Goal: Task Accomplishment & Management: Manage account settings

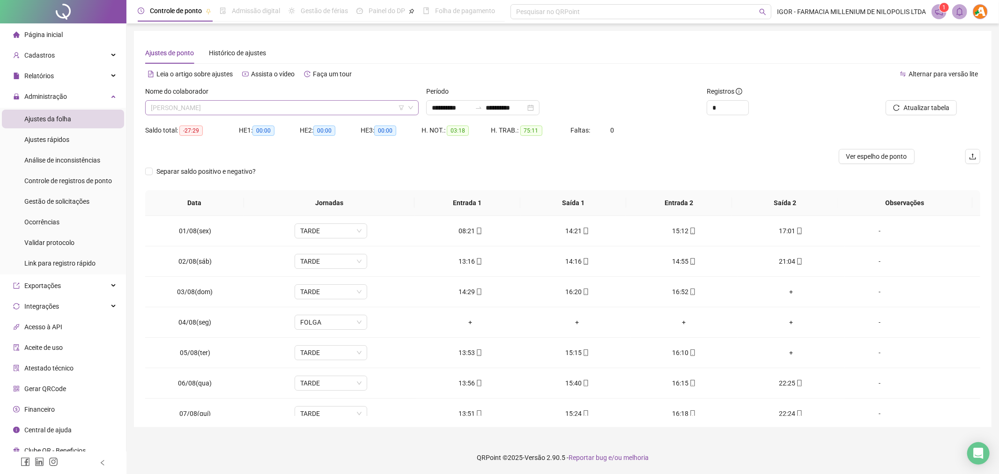
click at [212, 108] on span "[PERSON_NAME]" at bounding box center [282, 108] width 262 height 14
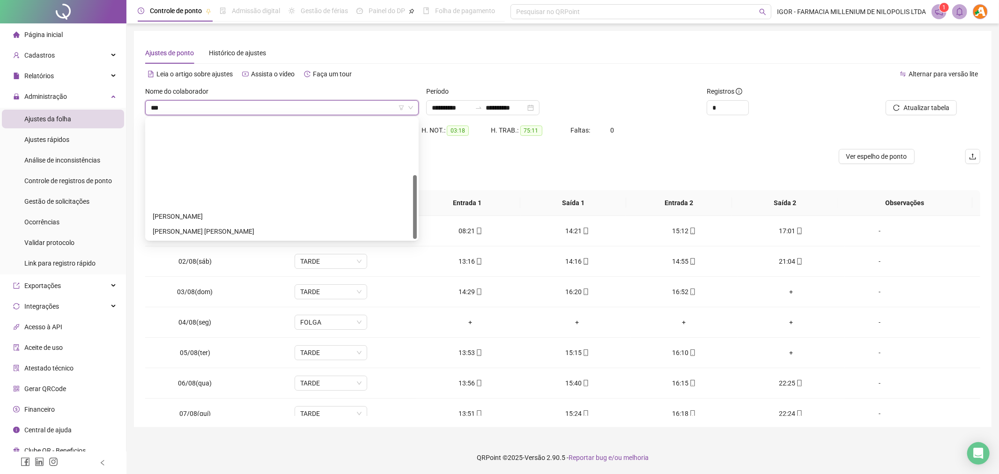
type input "****"
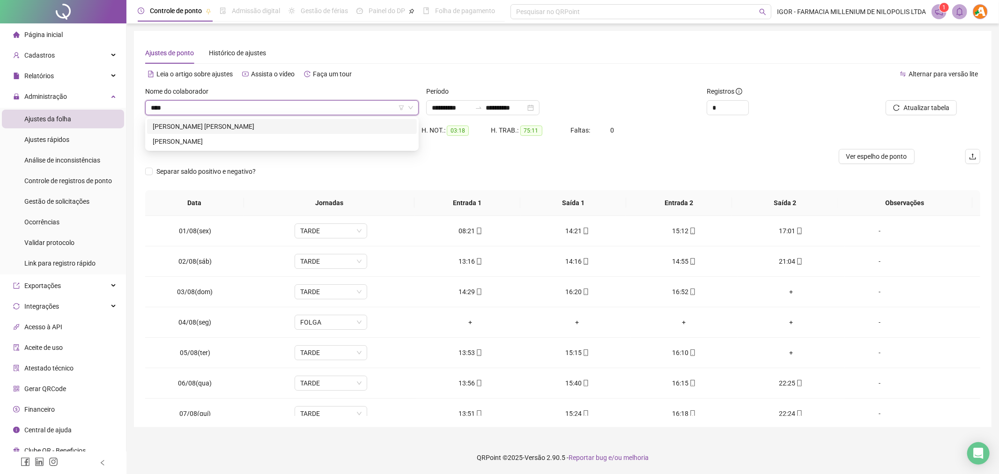
click at [211, 123] on div "[PERSON_NAME] [PERSON_NAME]" at bounding box center [282, 126] width 258 height 10
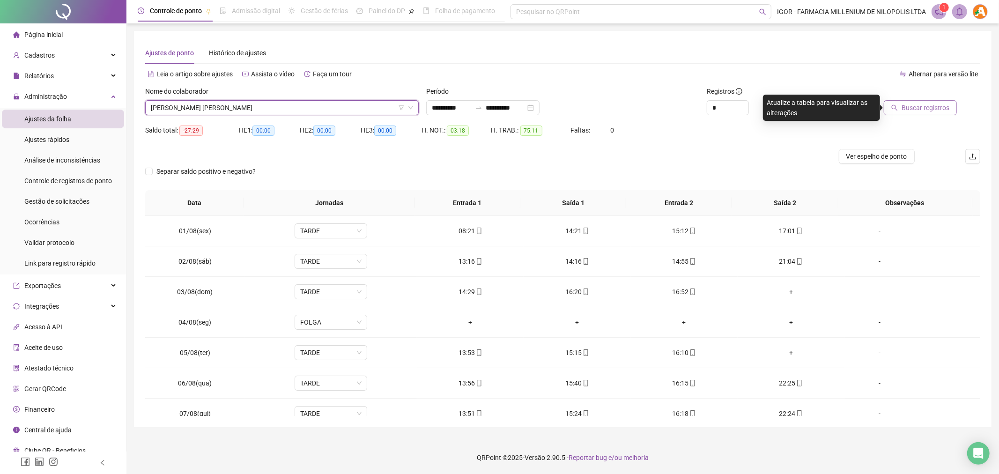
click at [925, 111] on span "Buscar registros" at bounding box center [925, 108] width 48 height 10
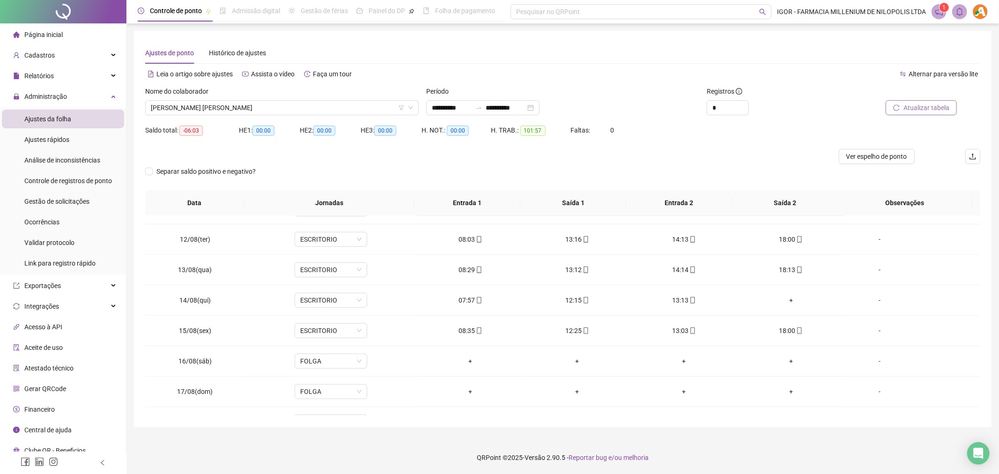
scroll to position [348, 0]
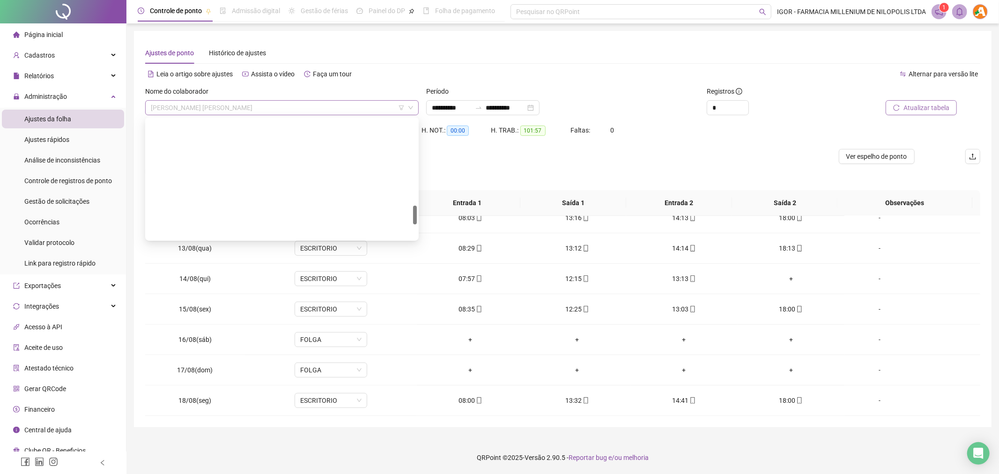
click at [269, 106] on span "[PERSON_NAME] [PERSON_NAME]" at bounding box center [282, 108] width 262 height 14
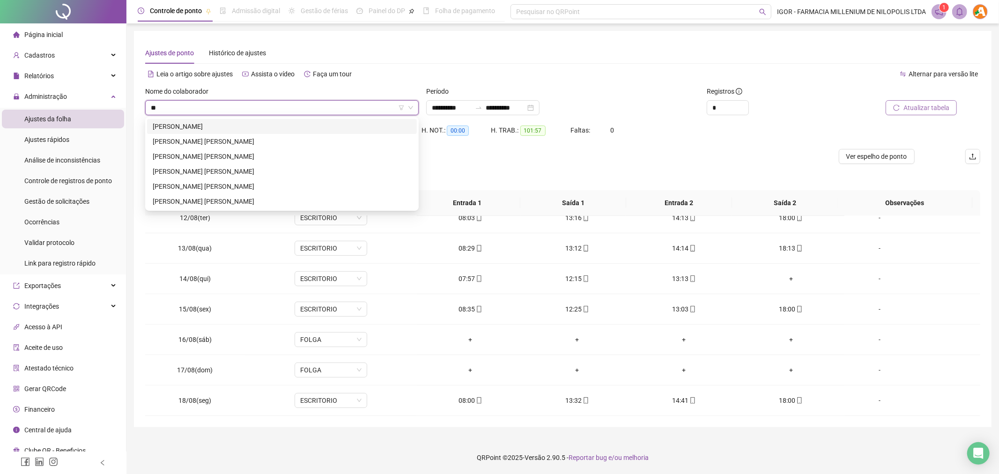
scroll to position [0, 0]
type input "***"
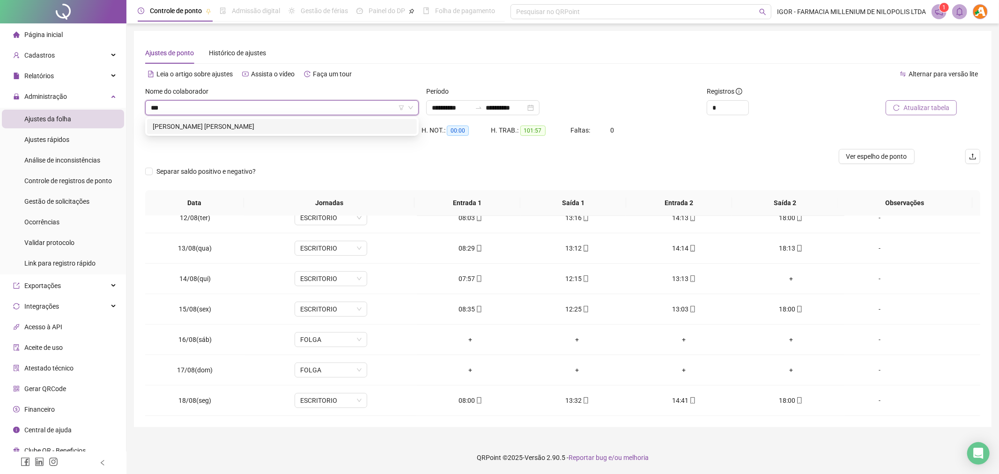
drag, startPoint x: 272, startPoint y: 128, endPoint x: 281, endPoint y: 133, distance: 10.9
click at [272, 127] on div "[PERSON_NAME] [PERSON_NAME]" at bounding box center [282, 126] width 258 height 10
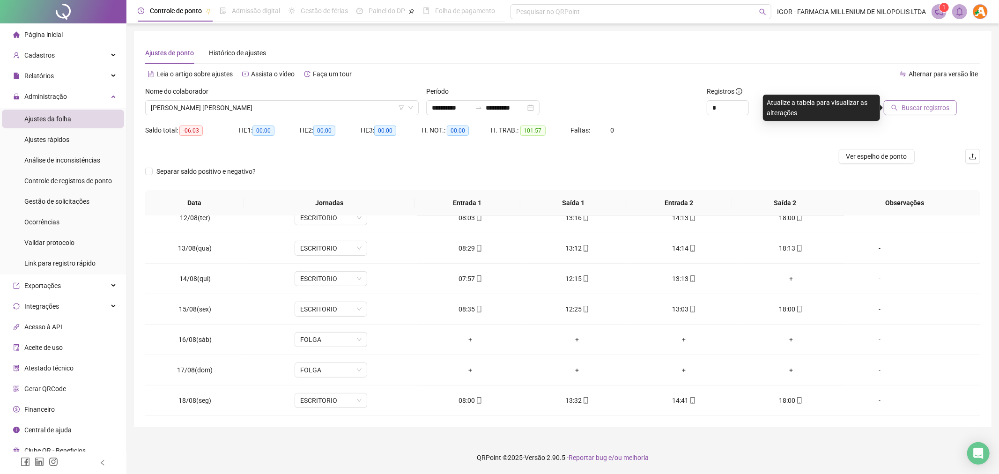
click at [929, 103] on span "Buscar registros" at bounding box center [925, 108] width 48 height 10
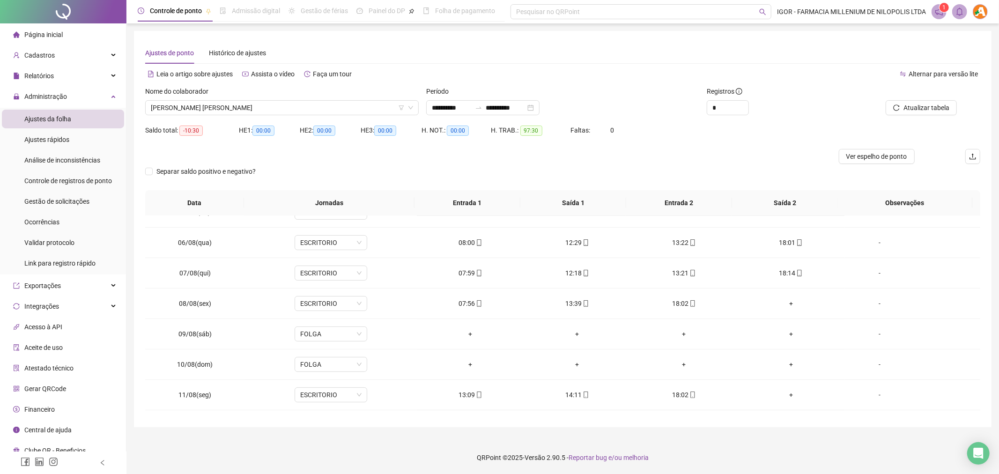
scroll to position [150, 0]
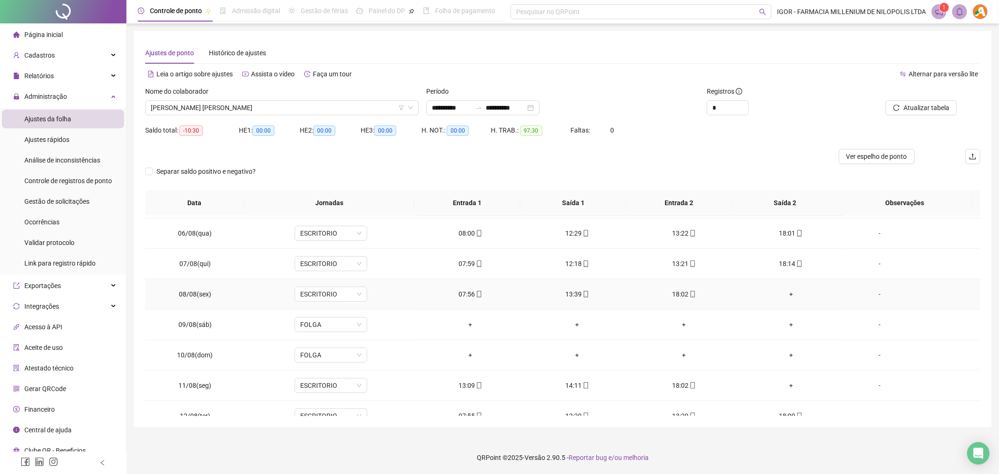
click at [785, 293] on div "+" at bounding box center [791, 294] width 92 height 10
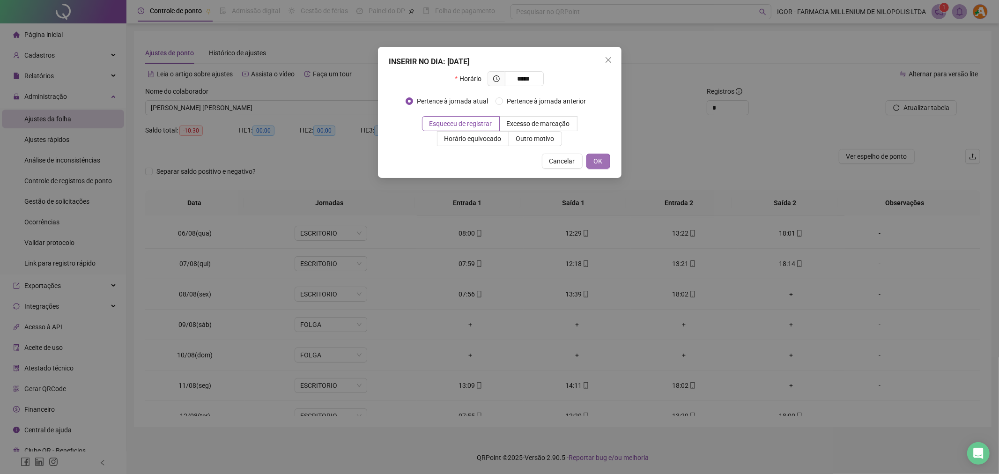
type input "*****"
click at [596, 166] on span "OK" at bounding box center [598, 161] width 9 height 10
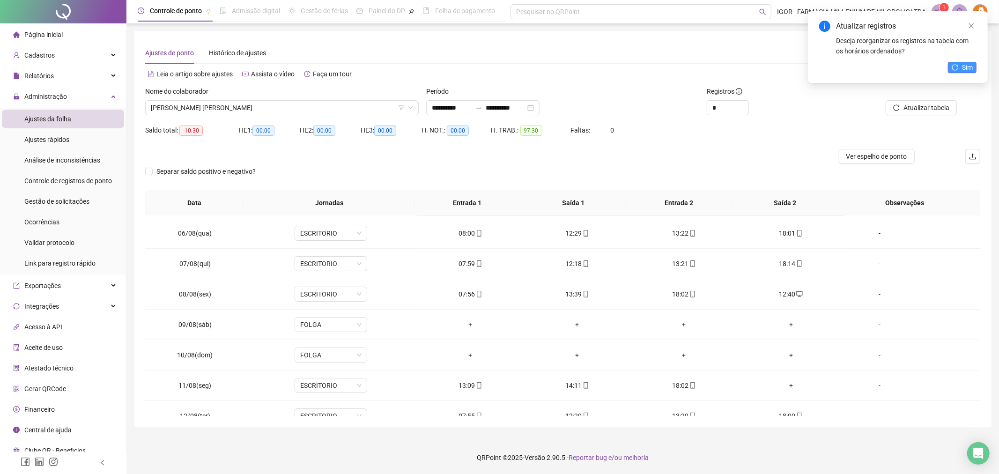
click at [960, 71] on button "Sim" at bounding box center [962, 67] width 29 height 11
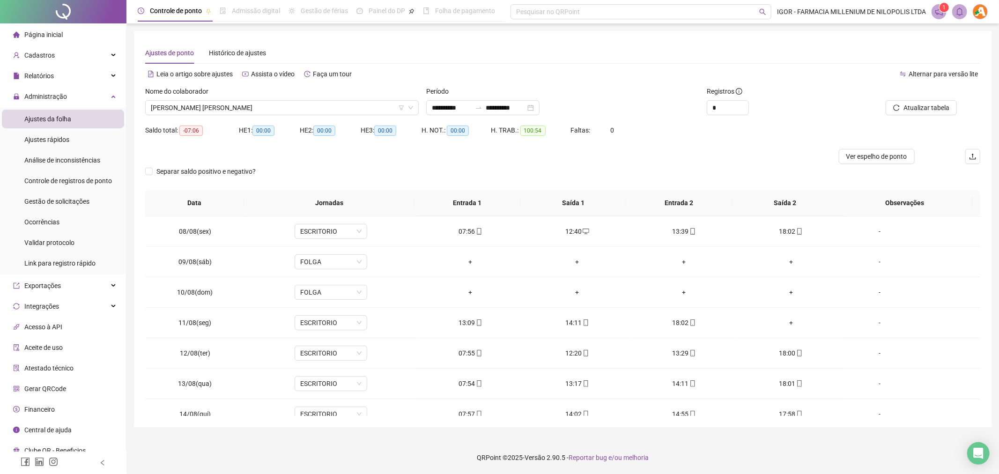
scroll to position [216, 0]
click at [784, 319] on div "+" at bounding box center [791, 319] width 92 height 10
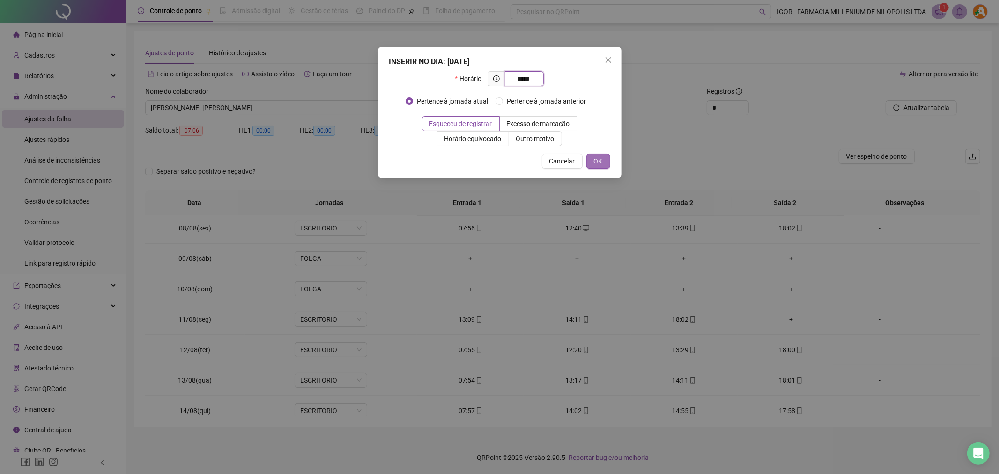
type input "*****"
click at [600, 162] on span "OK" at bounding box center [598, 161] width 9 height 10
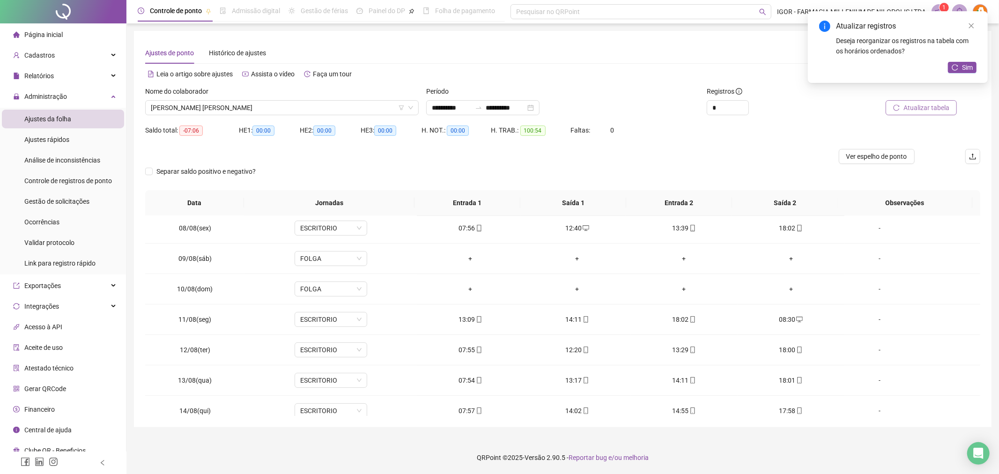
click at [915, 104] on span "Atualizar tabela" at bounding box center [926, 108] width 46 height 10
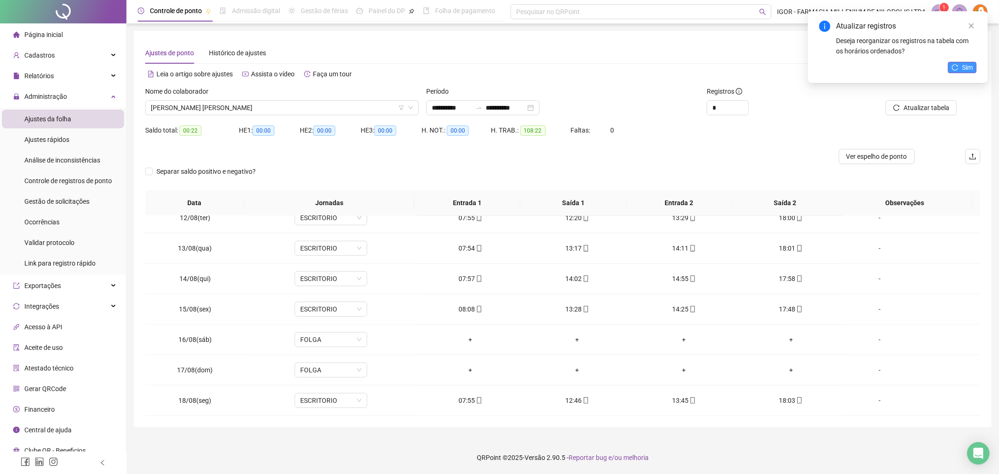
click at [964, 69] on span "Sim" at bounding box center [967, 67] width 11 height 10
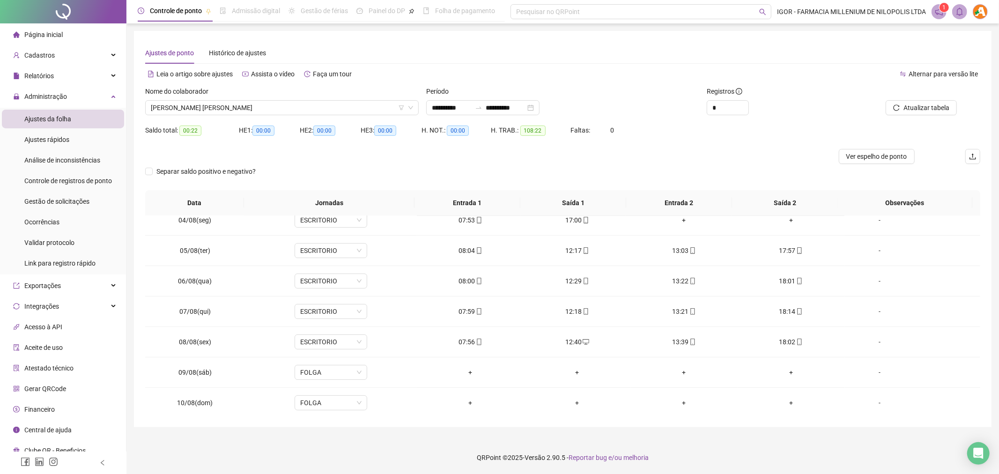
scroll to position [0, 0]
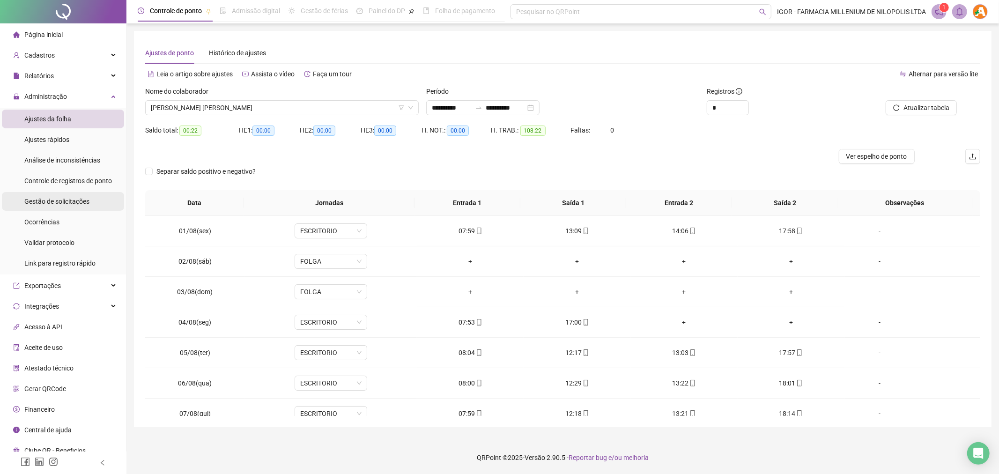
click at [64, 203] on span "Gestão de solicitações" at bounding box center [56, 201] width 65 height 7
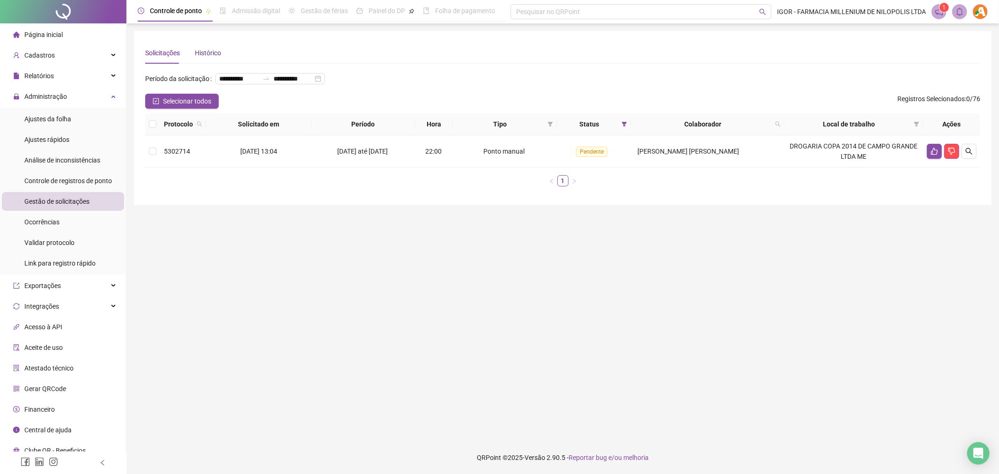
click at [208, 53] on div "Histórico" at bounding box center [208, 53] width 26 height 10
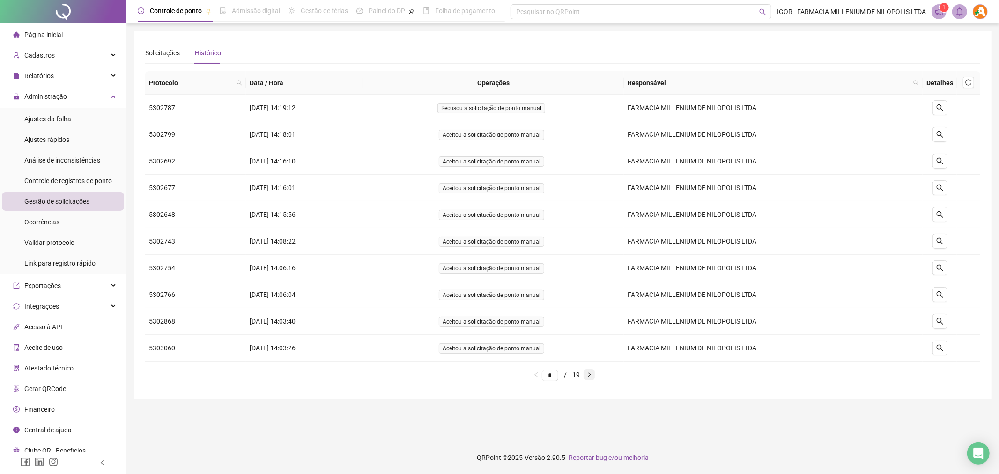
click at [592, 376] on icon "right" at bounding box center [589, 375] width 6 height 6
click at [592, 375] on icon "right" at bounding box center [589, 375] width 6 height 6
click at [592, 374] on icon "right" at bounding box center [589, 375] width 6 height 6
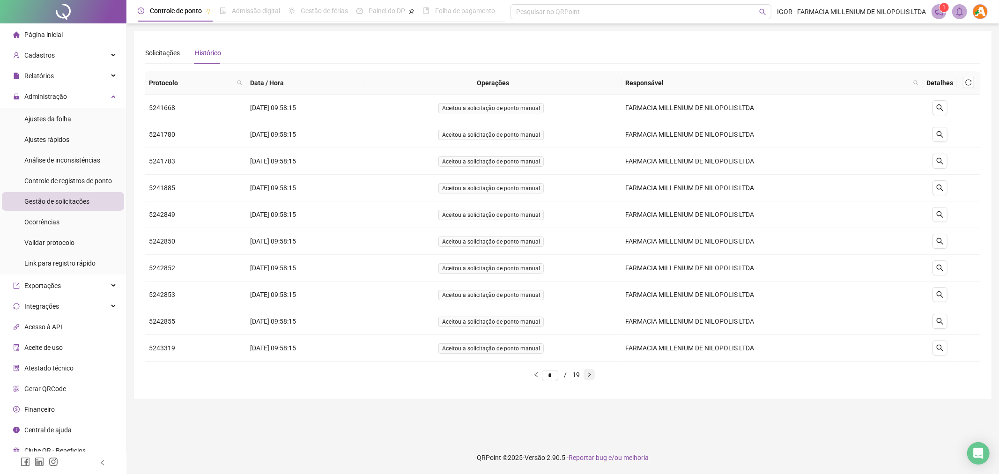
click at [591, 374] on icon "right" at bounding box center [589, 374] width 3 height 5
click at [592, 375] on icon "right" at bounding box center [589, 375] width 6 height 6
click at [533, 376] on icon "left" at bounding box center [536, 375] width 6 height 6
click at [534, 375] on icon "left" at bounding box center [535, 374] width 3 height 5
click at [592, 376] on icon "right" at bounding box center [589, 375] width 6 height 6
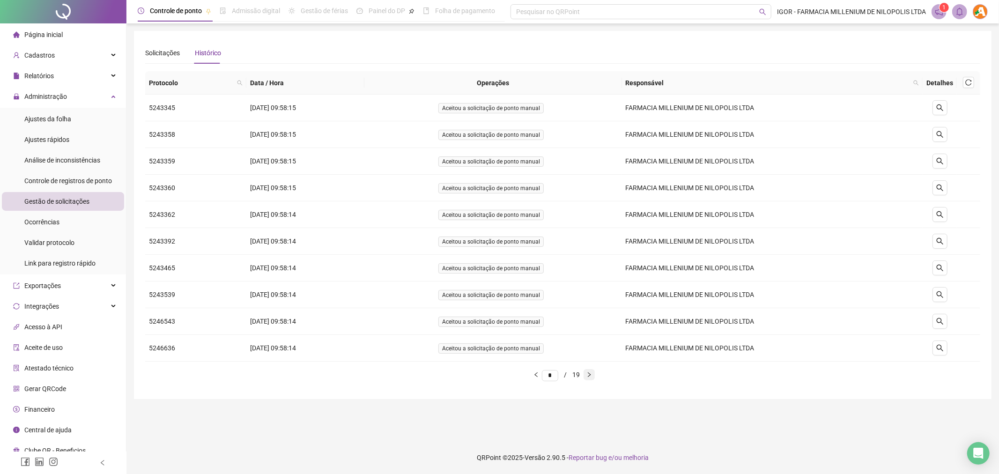
click at [591, 376] on icon "right" at bounding box center [589, 374] width 3 height 5
click at [533, 375] on icon "left" at bounding box center [536, 375] width 6 height 6
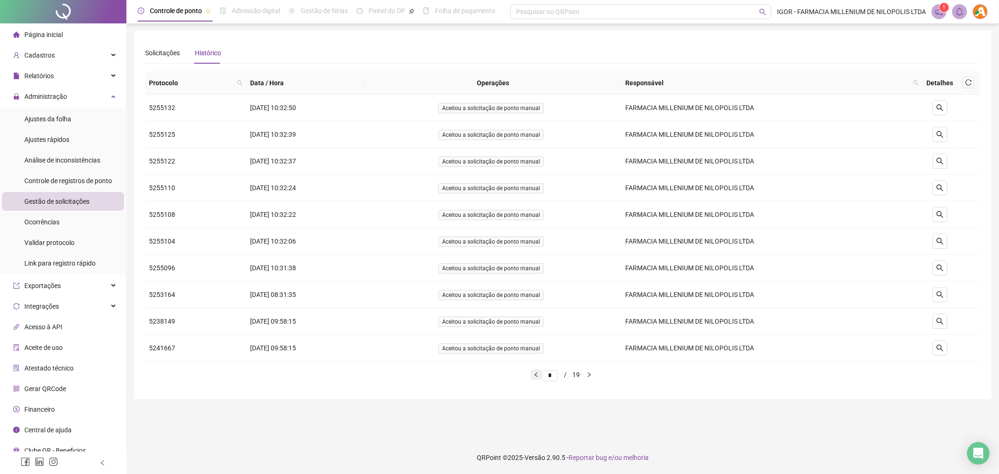
type input "*"
click at [156, 53] on div "Solicitações" at bounding box center [162, 53] width 35 height 10
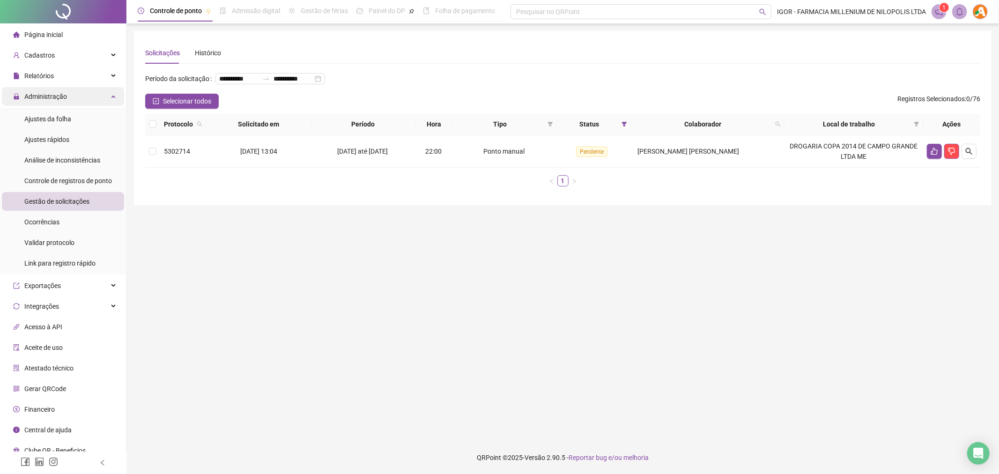
click at [71, 94] on div "Administração" at bounding box center [63, 96] width 122 height 19
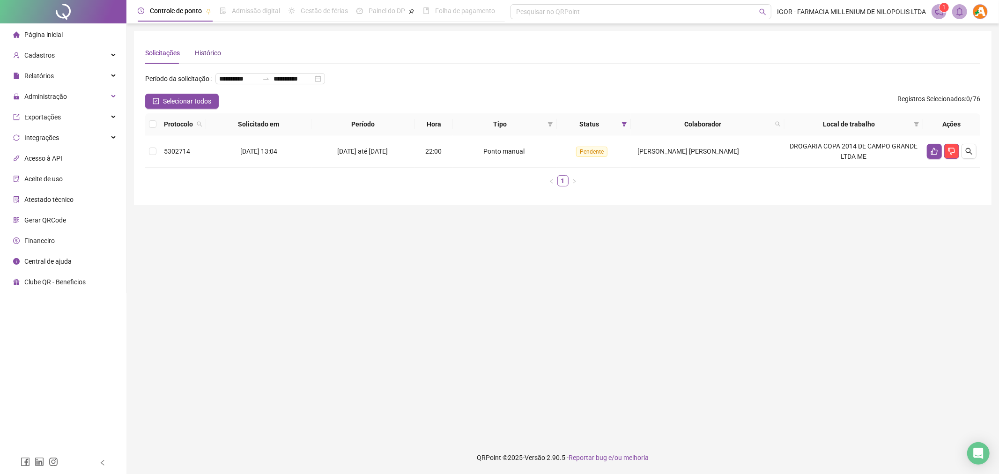
click at [207, 52] on div "Histórico" at bounding box center [208, 53] width 26 height 10
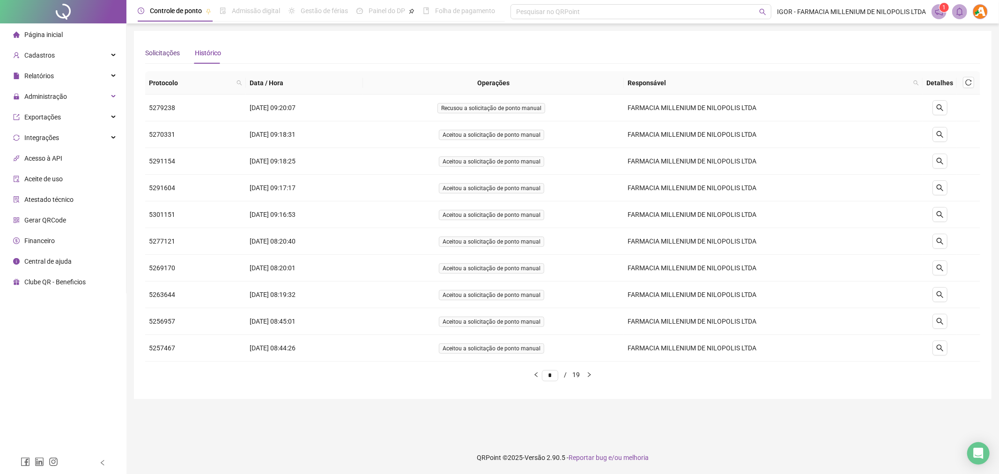
click at [167, 57] on div "Solicitações" at bounding box center [162, 53] width 35 height 10
